Goal: Understand process/instructions

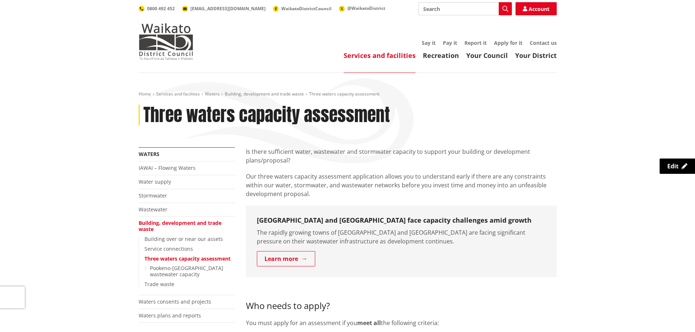
scroll to position [109, 0]
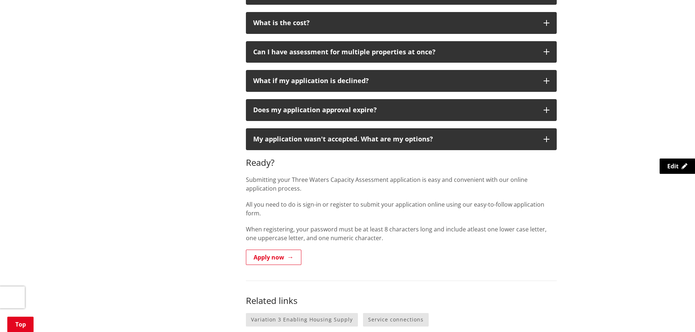
scroll to position [766, 0]
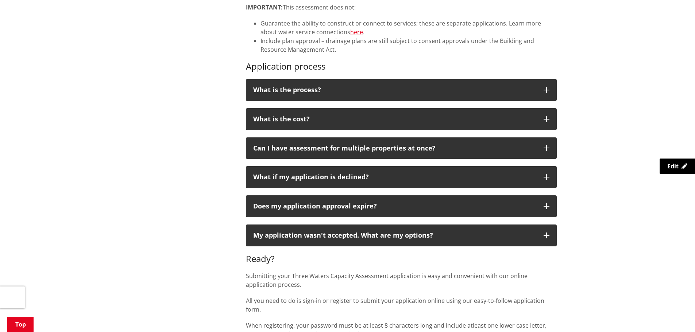
scroll to position [438, 0]
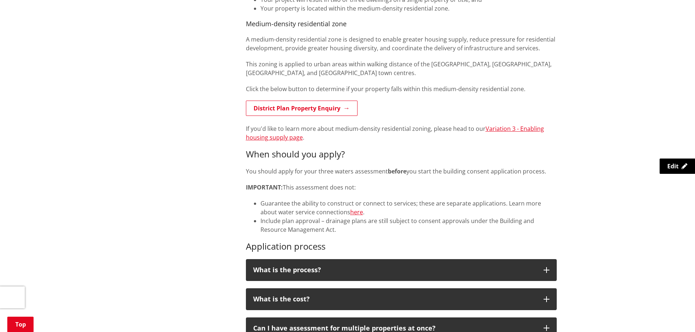
scroll to position [365, 0]
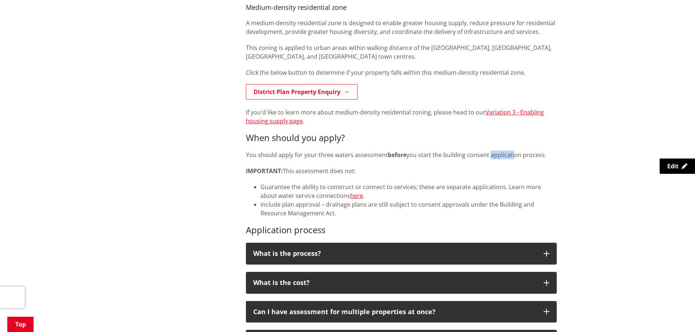
click at [518, 159] on p "You should apply for your three waters assessment before you start the building…" at bounding box center [401, 155] width 311 height 9
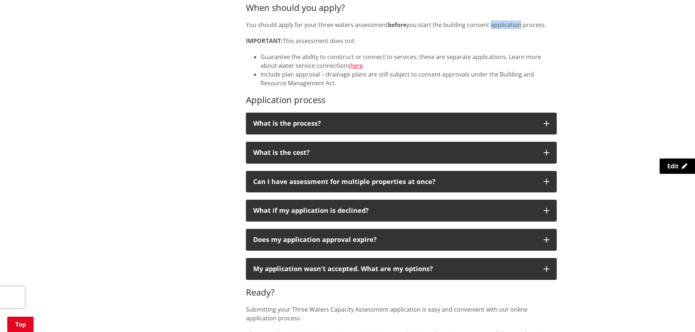
scroll to position [401, 0]
